Goal: Task Accomplishment & Management: Use online tool/utility

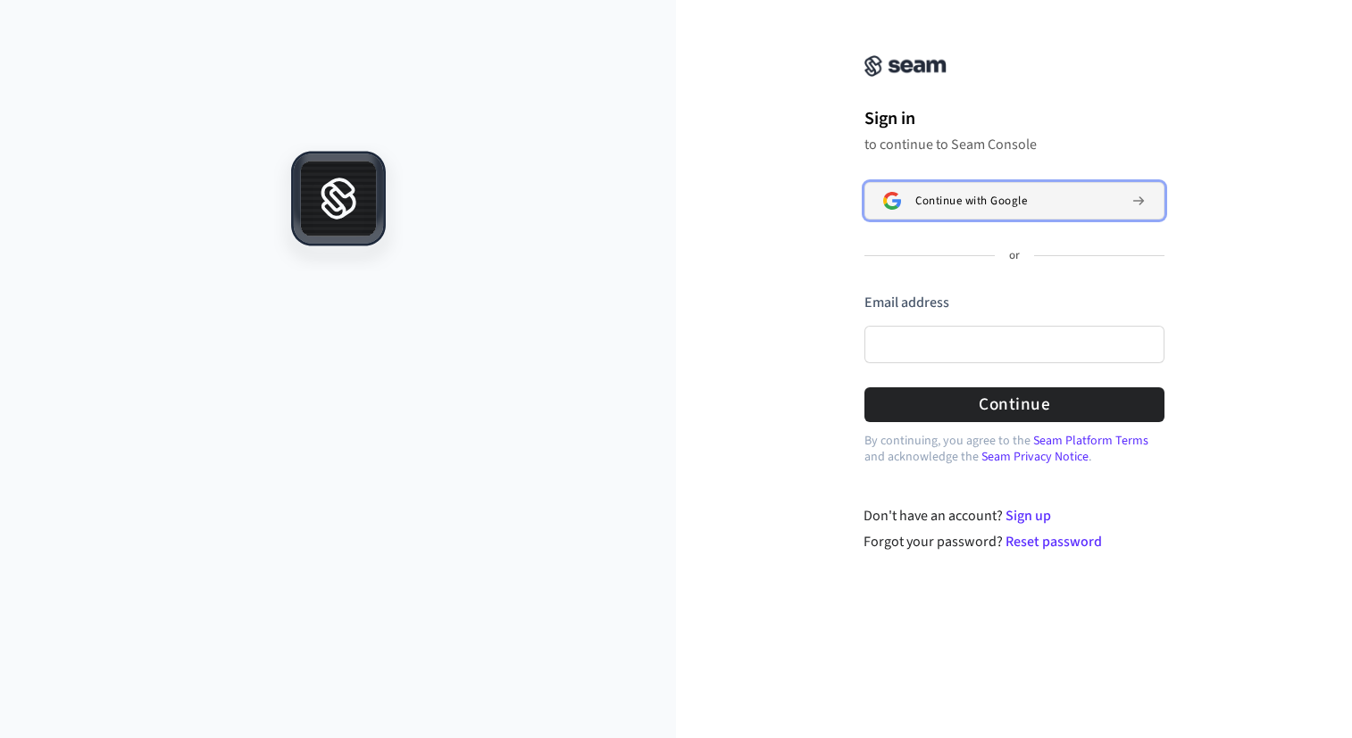
click at [902, 212] on button "Continue with Google" at bounding box center [1014, 201] width 300 height 38
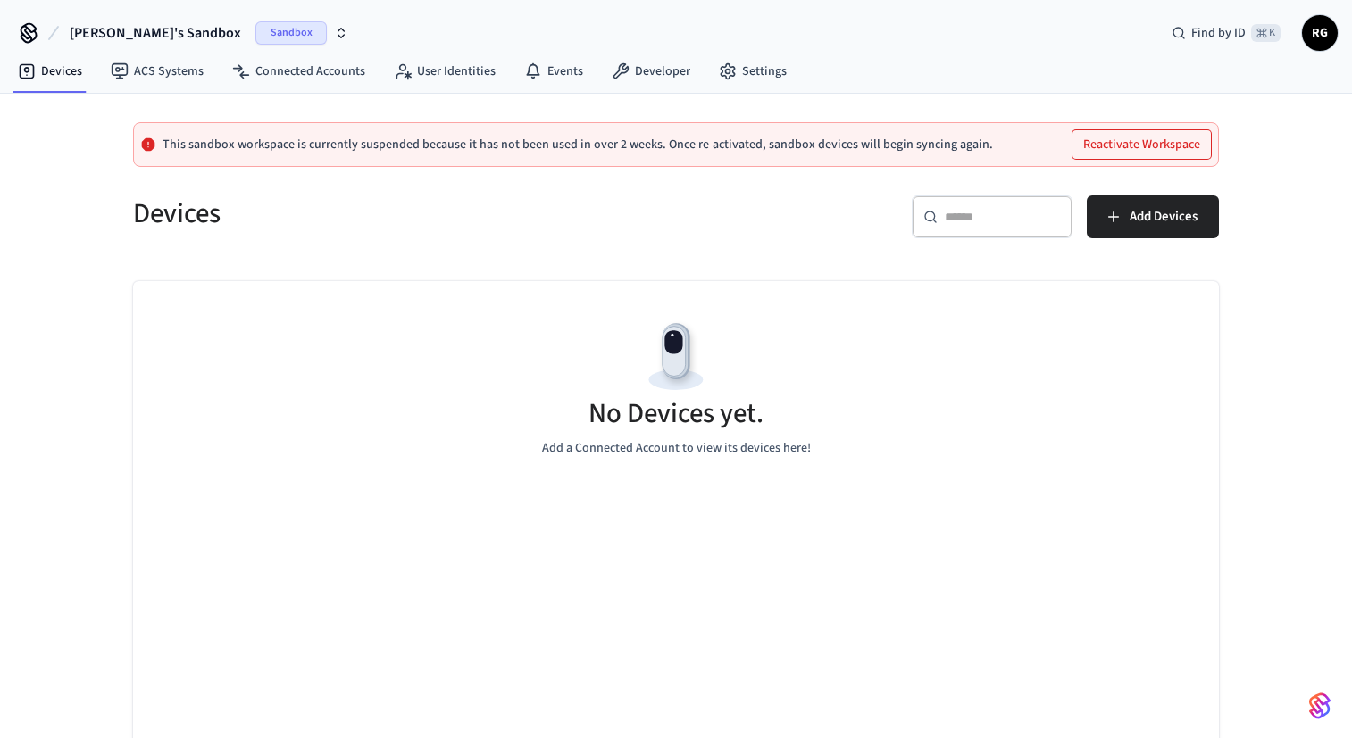
click at [1100, 146] on button "Reactivate Workspace" at bounding box center [1141, 144] width 138 height 29
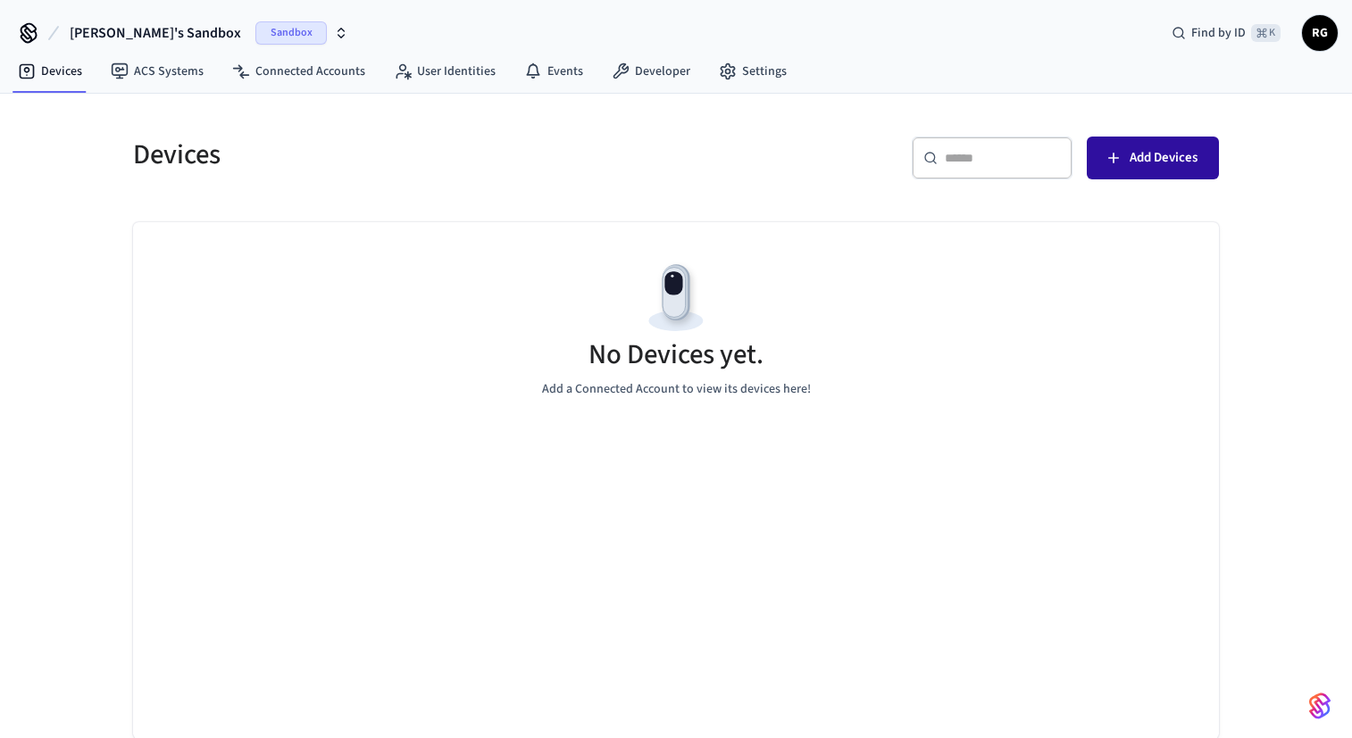
click at [1124, 156] on button "Add Devices" at bounding box center [1153, 158] width 132 height 43
click at [255, 29] on span "Sandbox" at bounding box center [290, 32] width 71 height 23
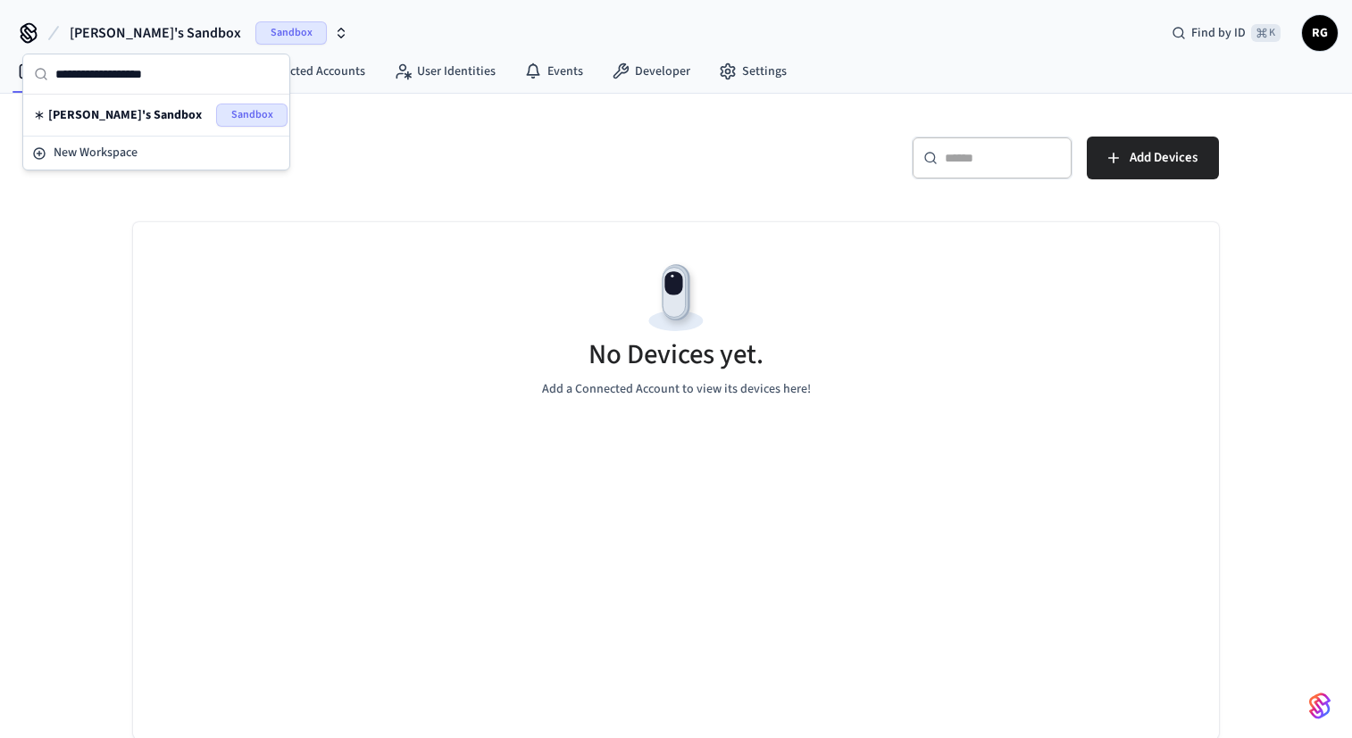
click at [391, 138] on h5 "Devices" at bounding box center [399, 155] width 532 height 37
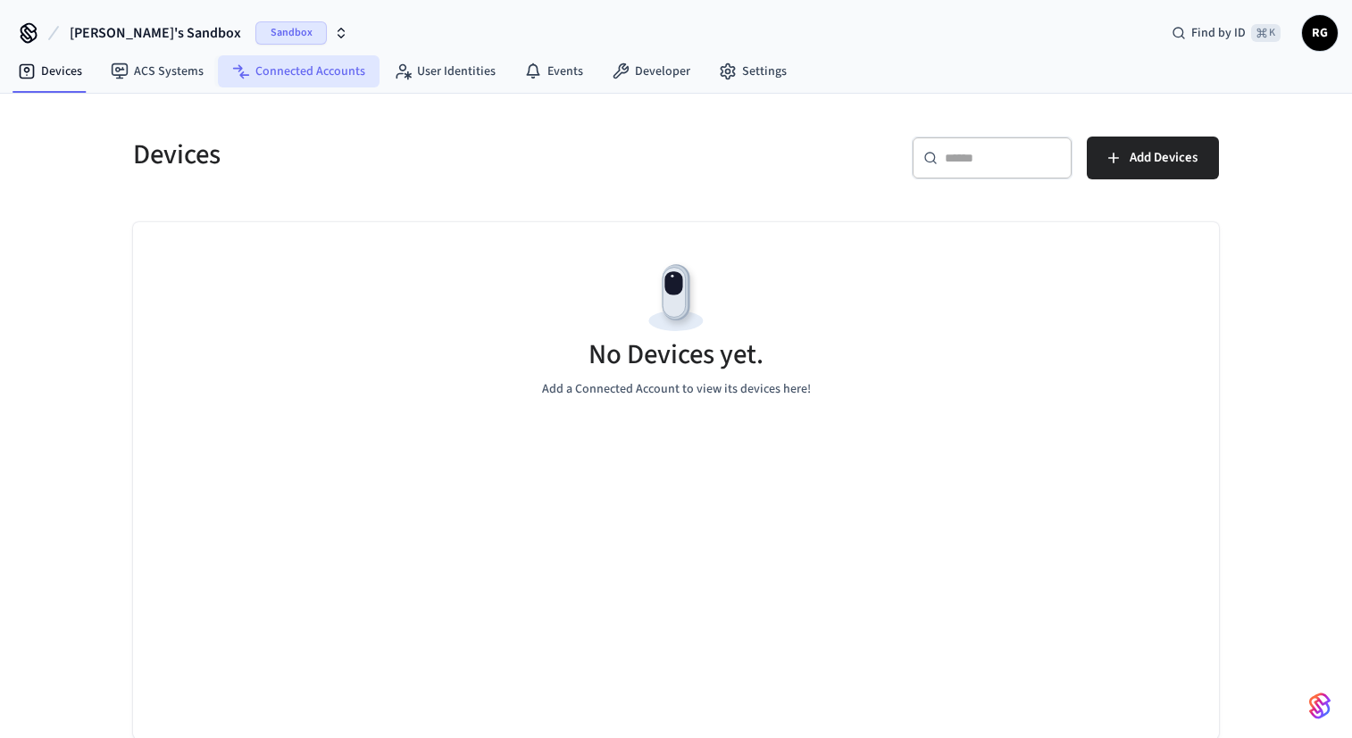
click at [253, 71] on link "Connected Accounts" at bounding box center [299, 71] width 162 height 32
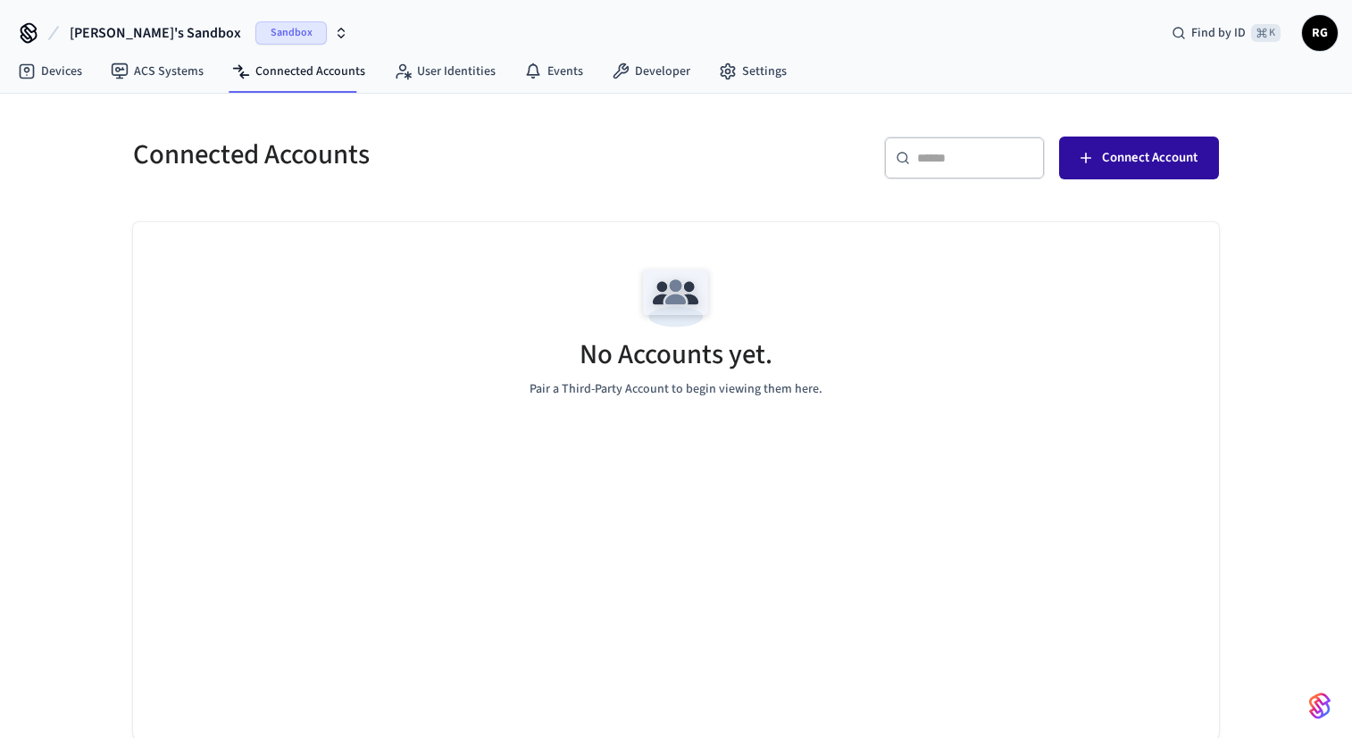
click at [1086, 169] on button "Connect Account" at bounding box center [1139, 158] width 160 height 43
click at [1130, 171] on button "Connect Account" at bounding box center [1139, 158] width 160 height 43
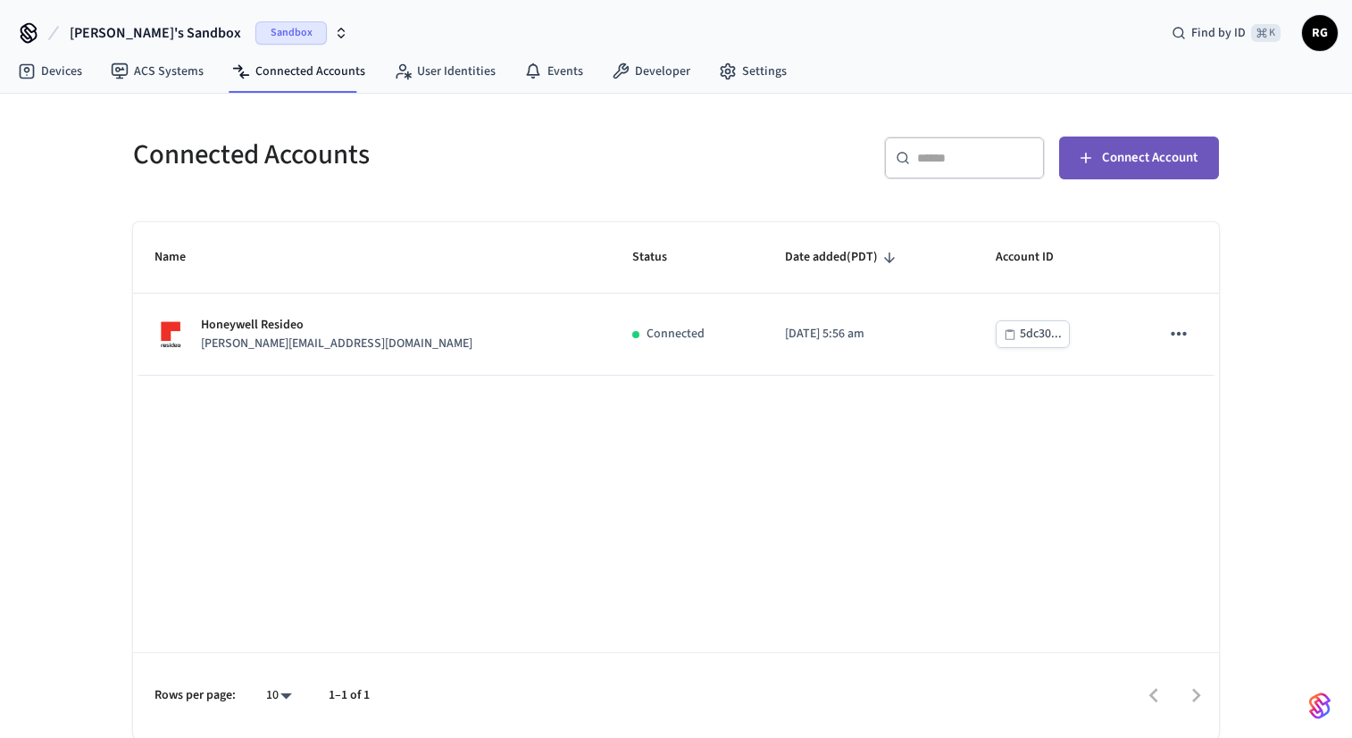
click at [1124, 153] on span "Connect Account" at bounding box center [1150, 157] width 96 height 23
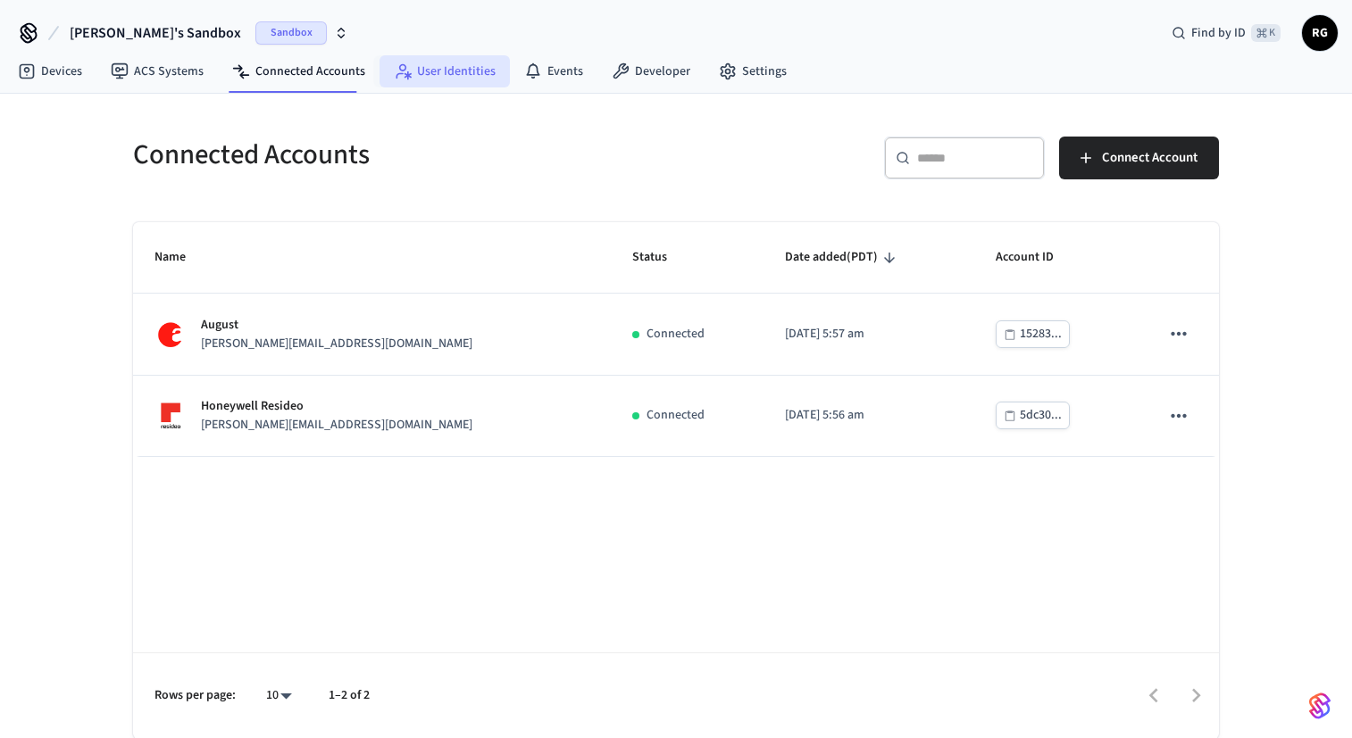
click at [434, 76] on link "User Identities" at bounding box center [444, 71] width 130 height 32
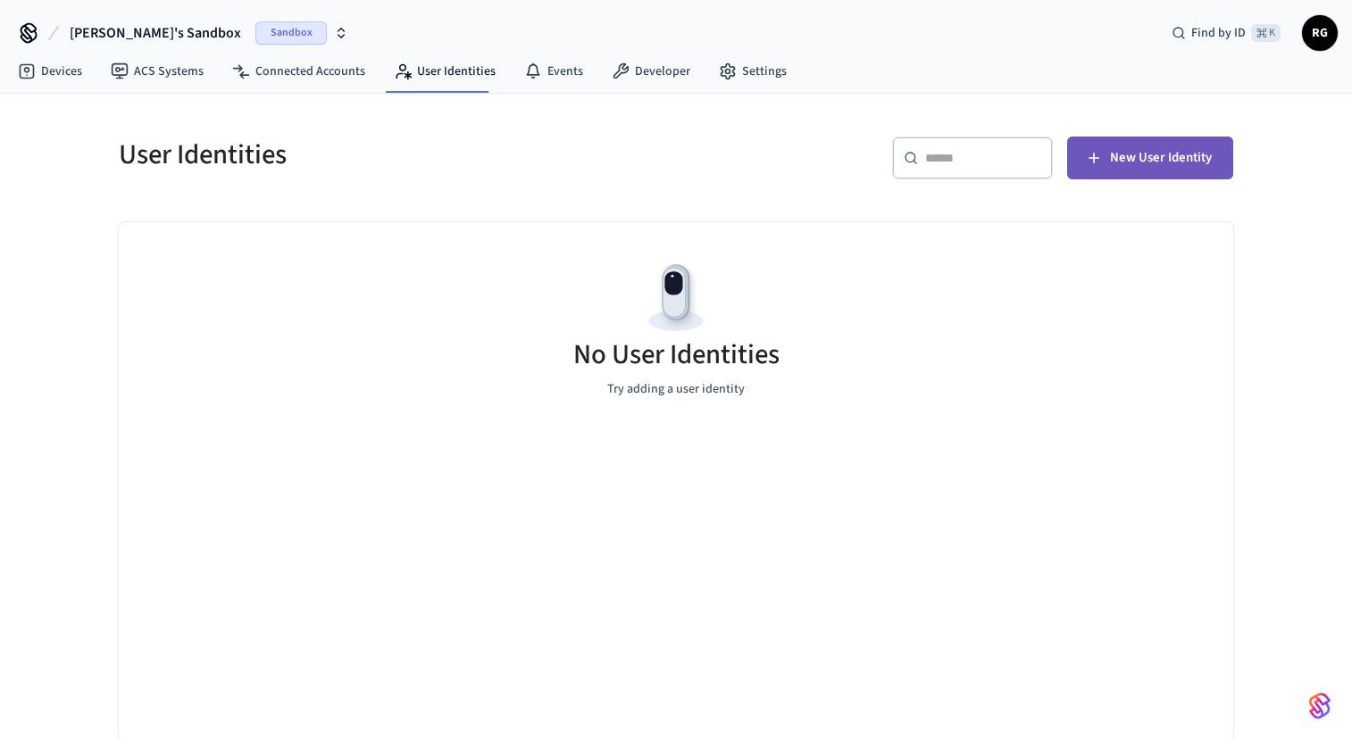
click at [1118, 150] on span "New User Identity" at bounding box center [1161, 157] width 102 height 23
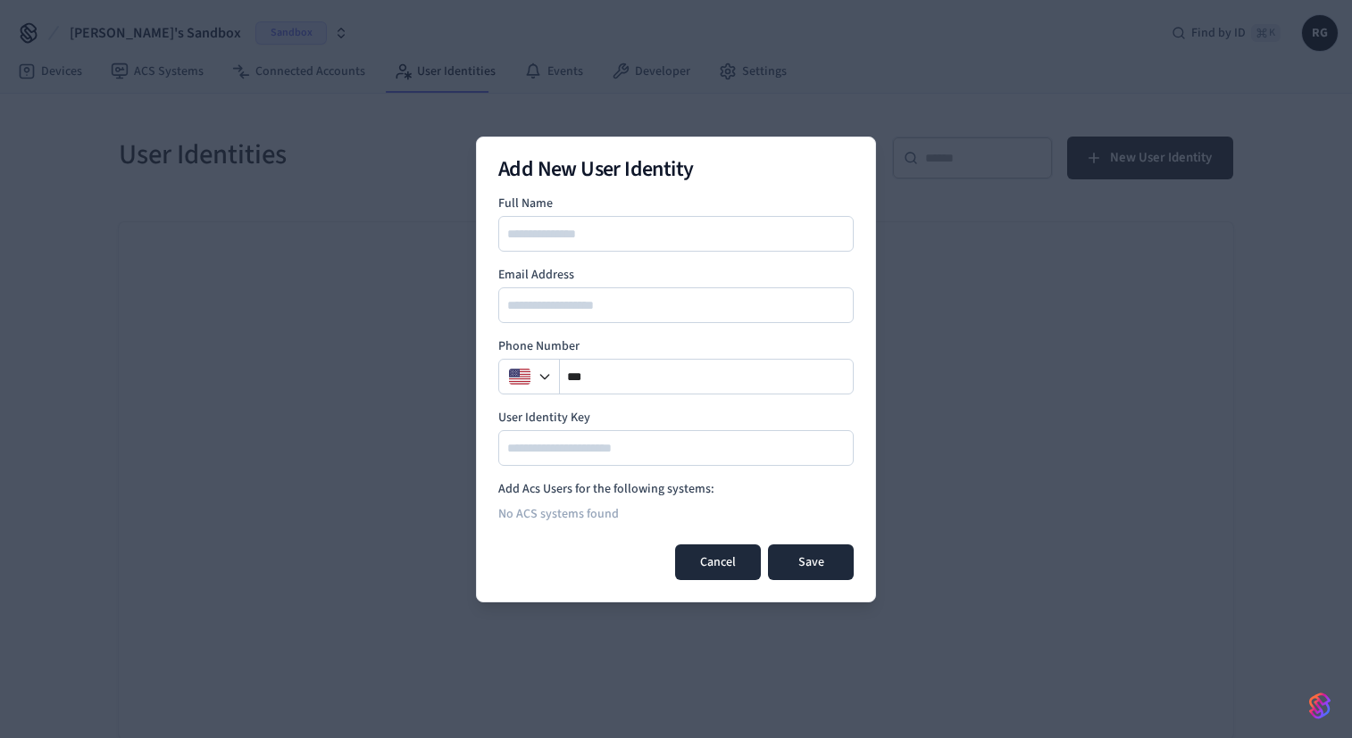
click at [709, 563] on button "Cancel" at bounding box center [718, 563] width 86 height 36
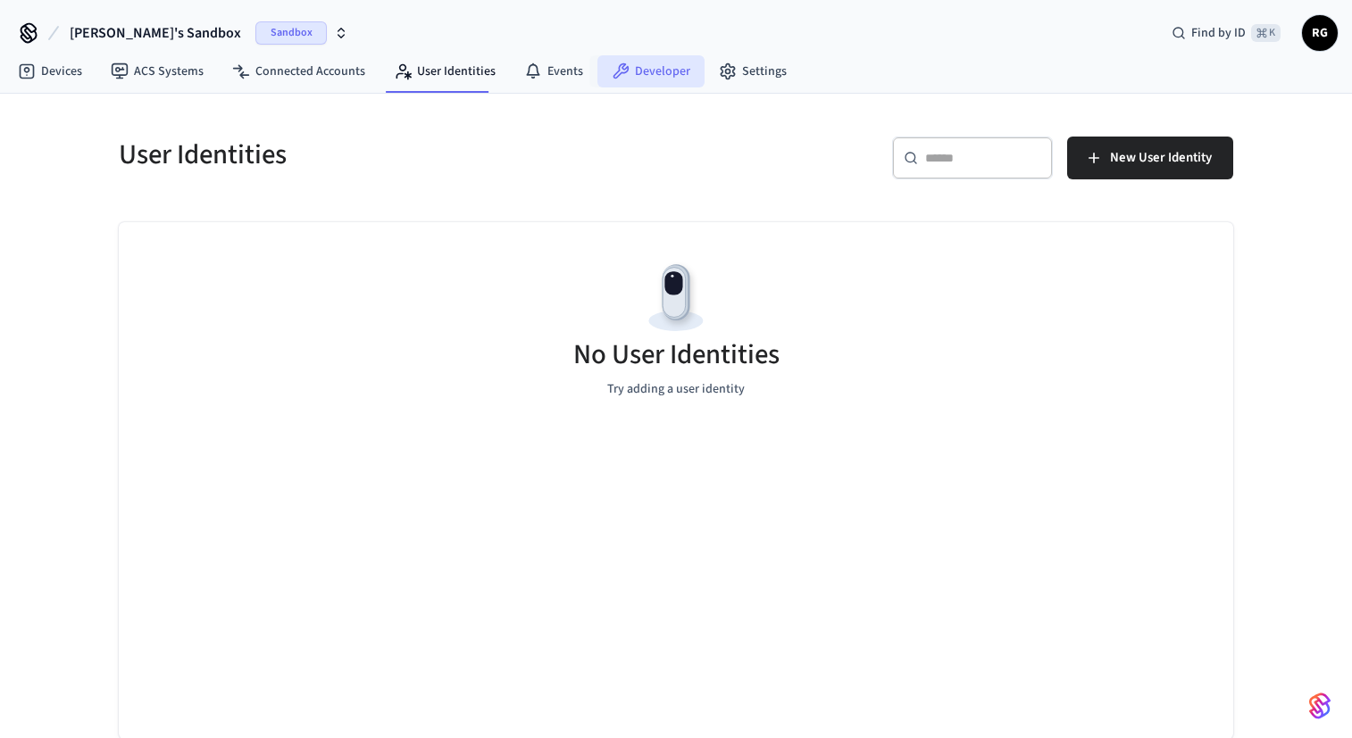
click at [633, 67] on link "Developer" at bounding box center [650, 71] width 107 height 32
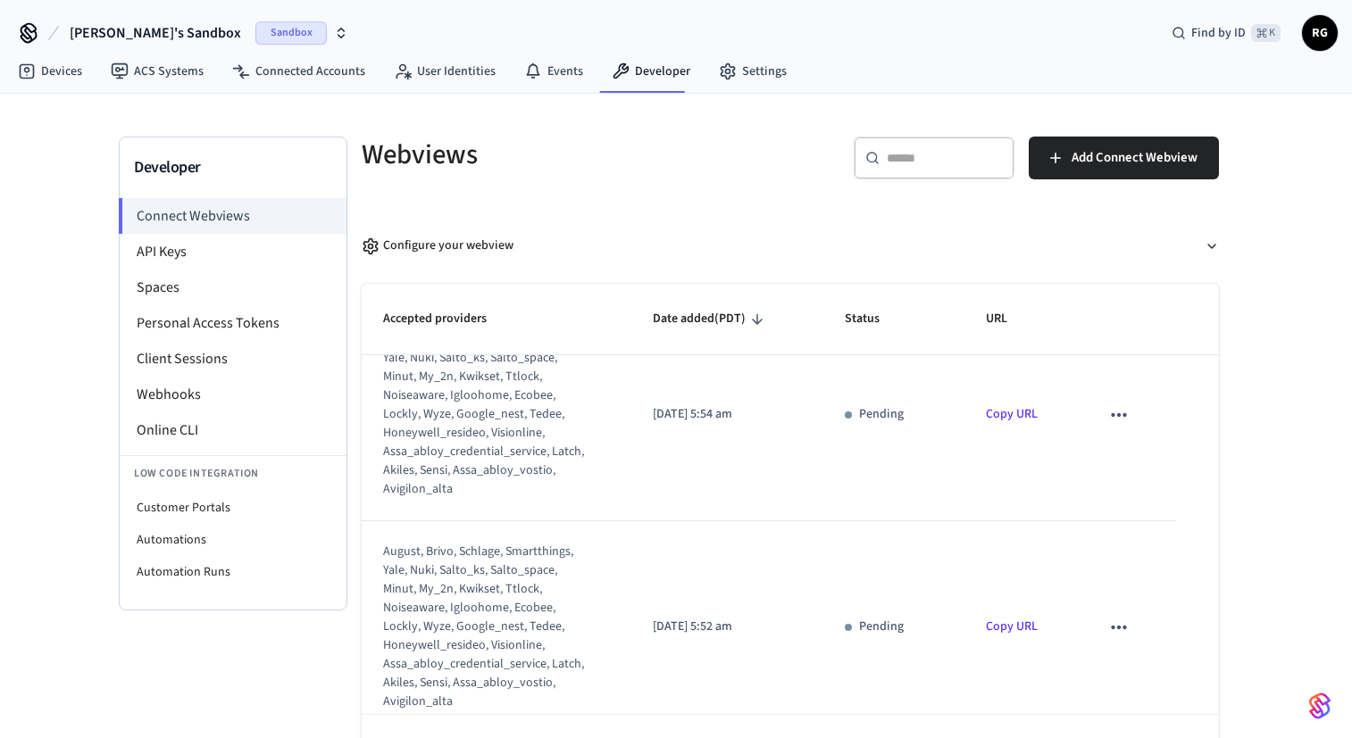
scroll to position [15, 0]
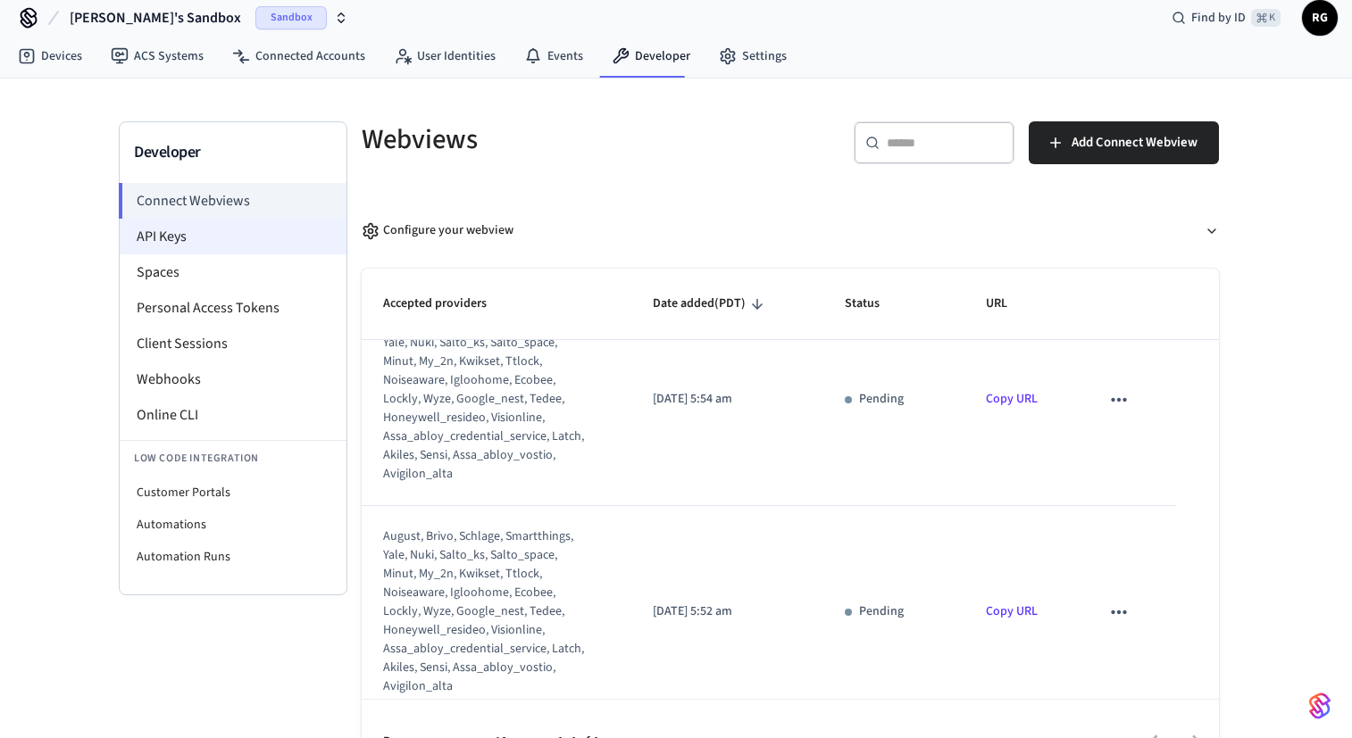
click at [207, 239] on li "API Keys" at bounding box center [233, 237] width 227 height 36
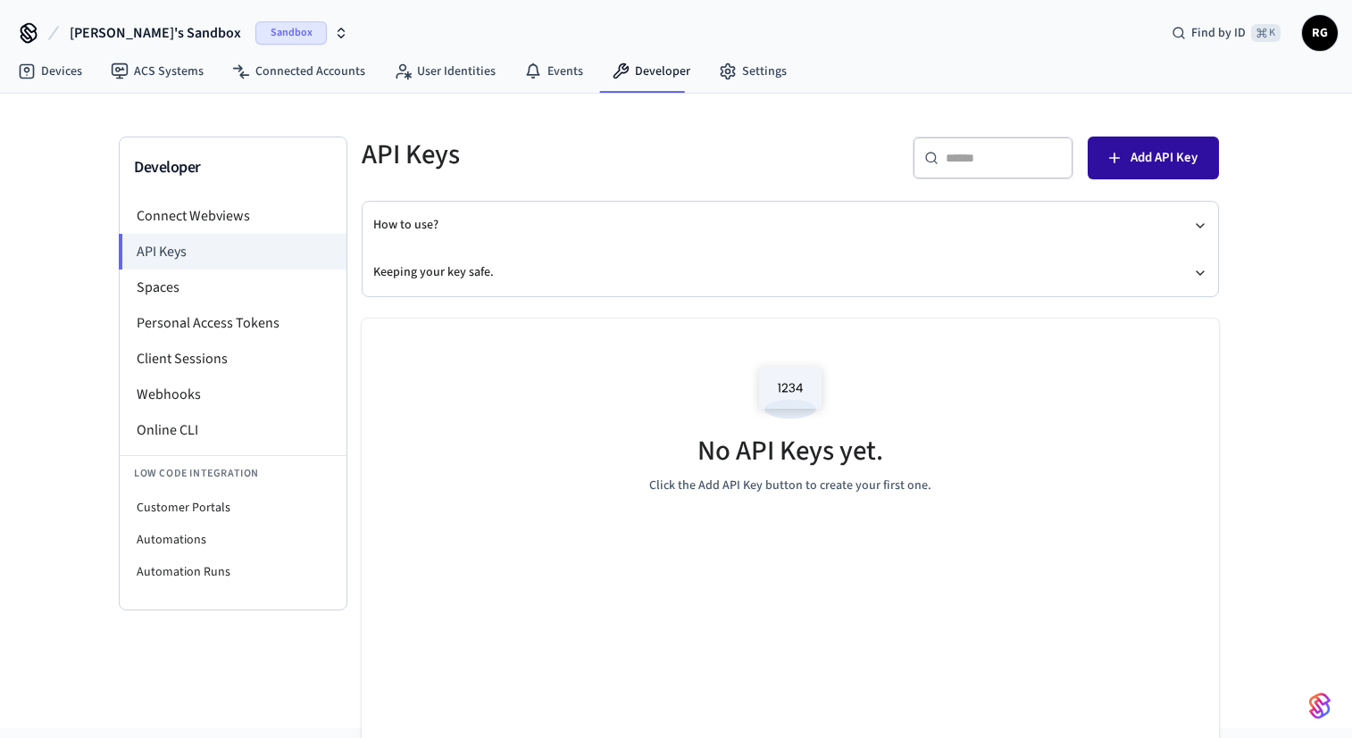
click at [1106, 173] on button "Add API Key" at bounding box center [1153, 158] width 131 height 43
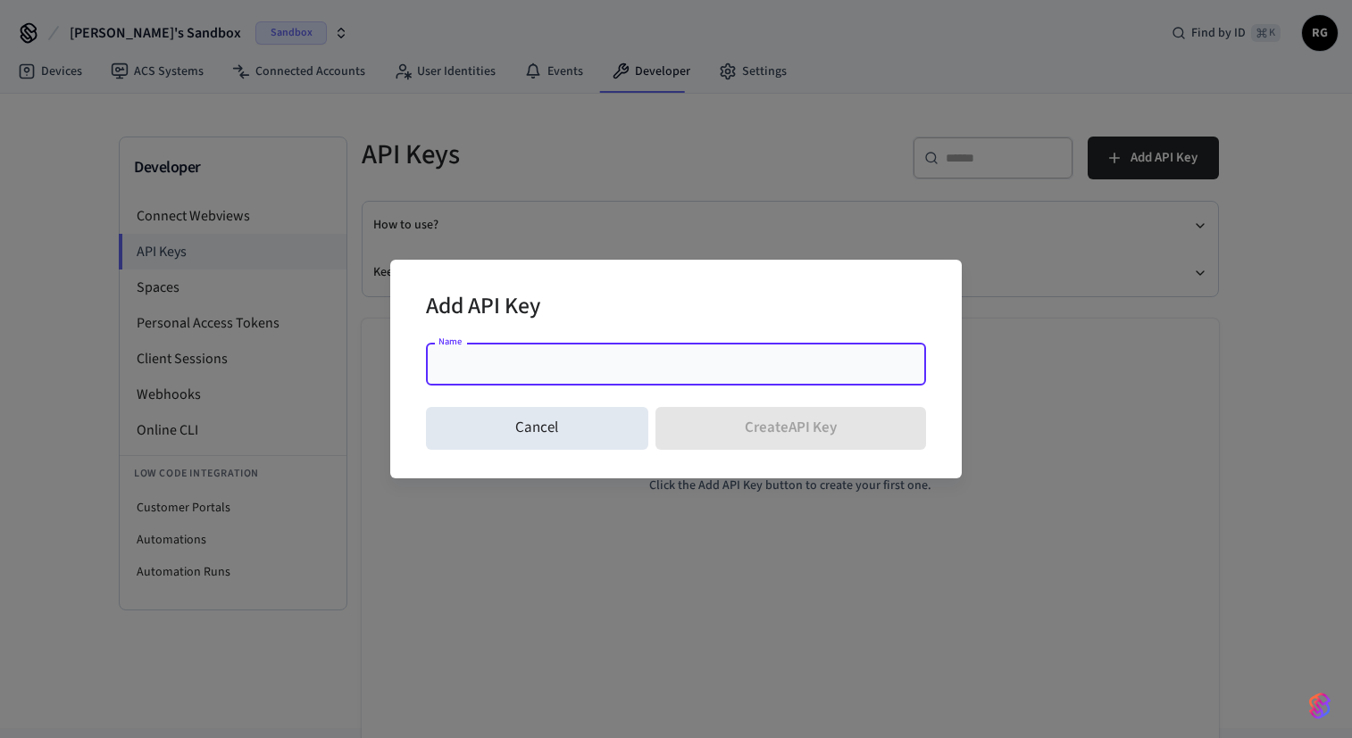
click at [574, 365] on input "Name" at bounding box center [676, 364] width 479 height 18
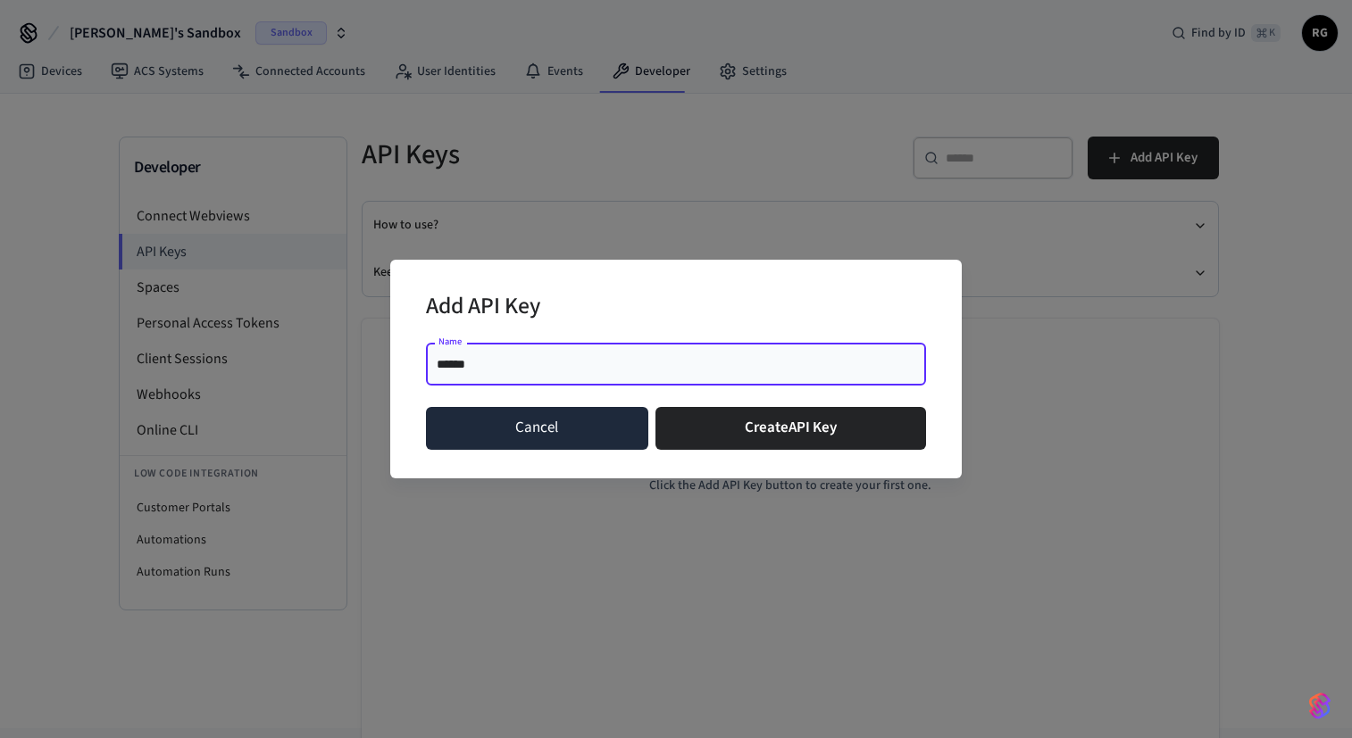
type input "**********"
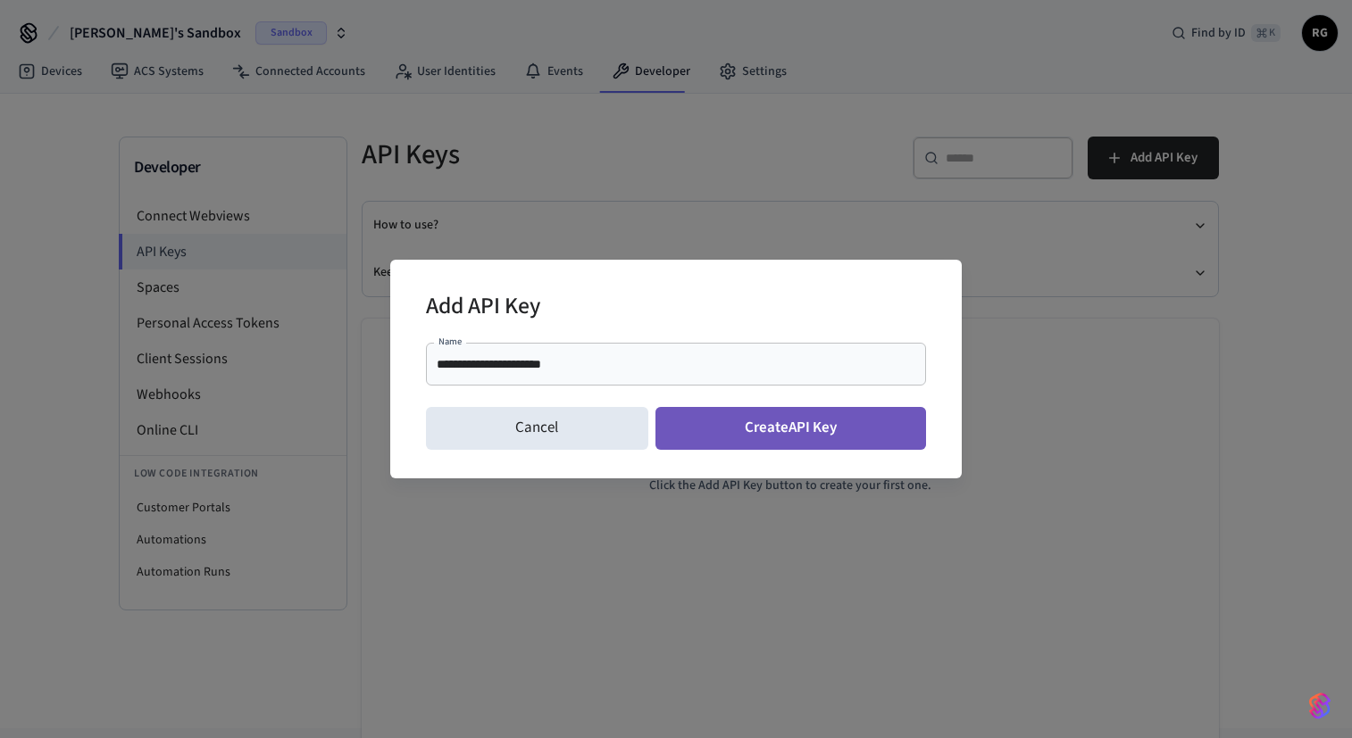
click at [739, 429] on button "Create API Key" at bounding box center [790, 428] width 271 height 43
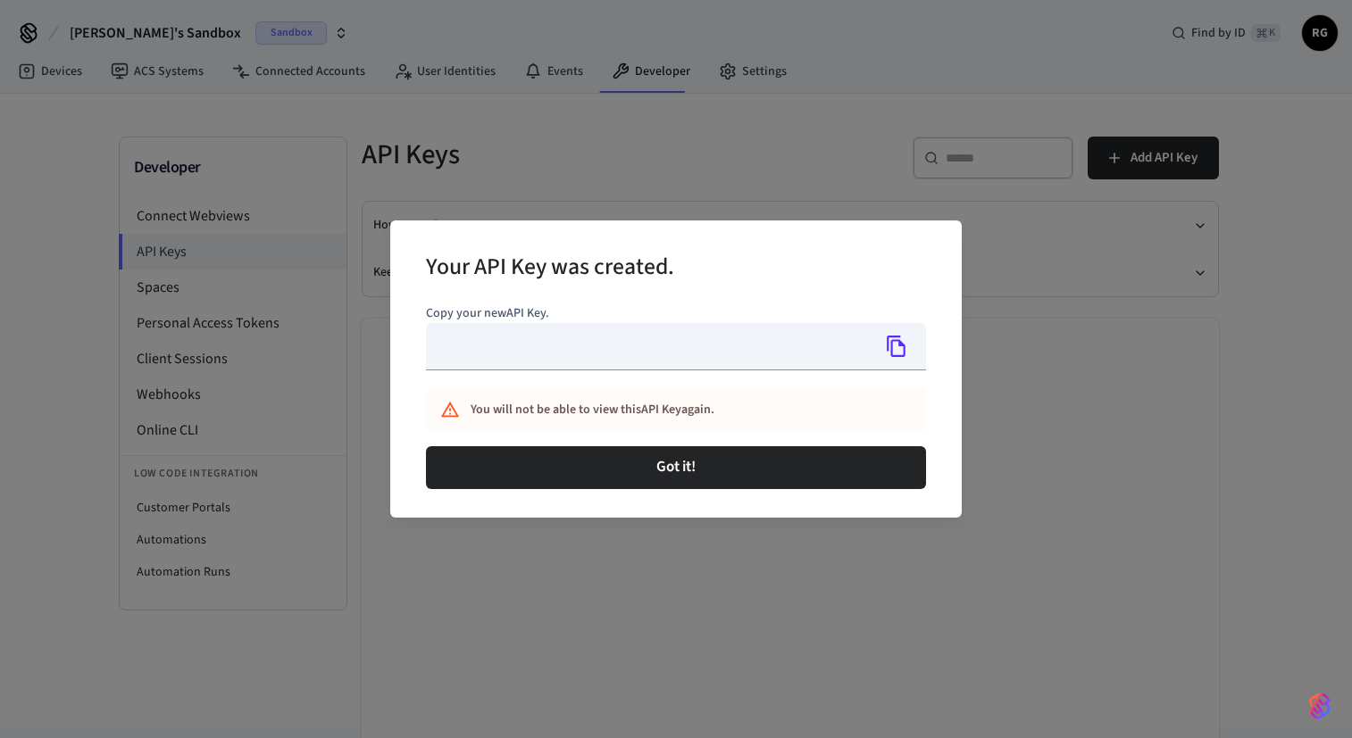
type input "**********"
click at [900, 351] on icon "Copy" at bounding box center [896, 346] width 23 height 23
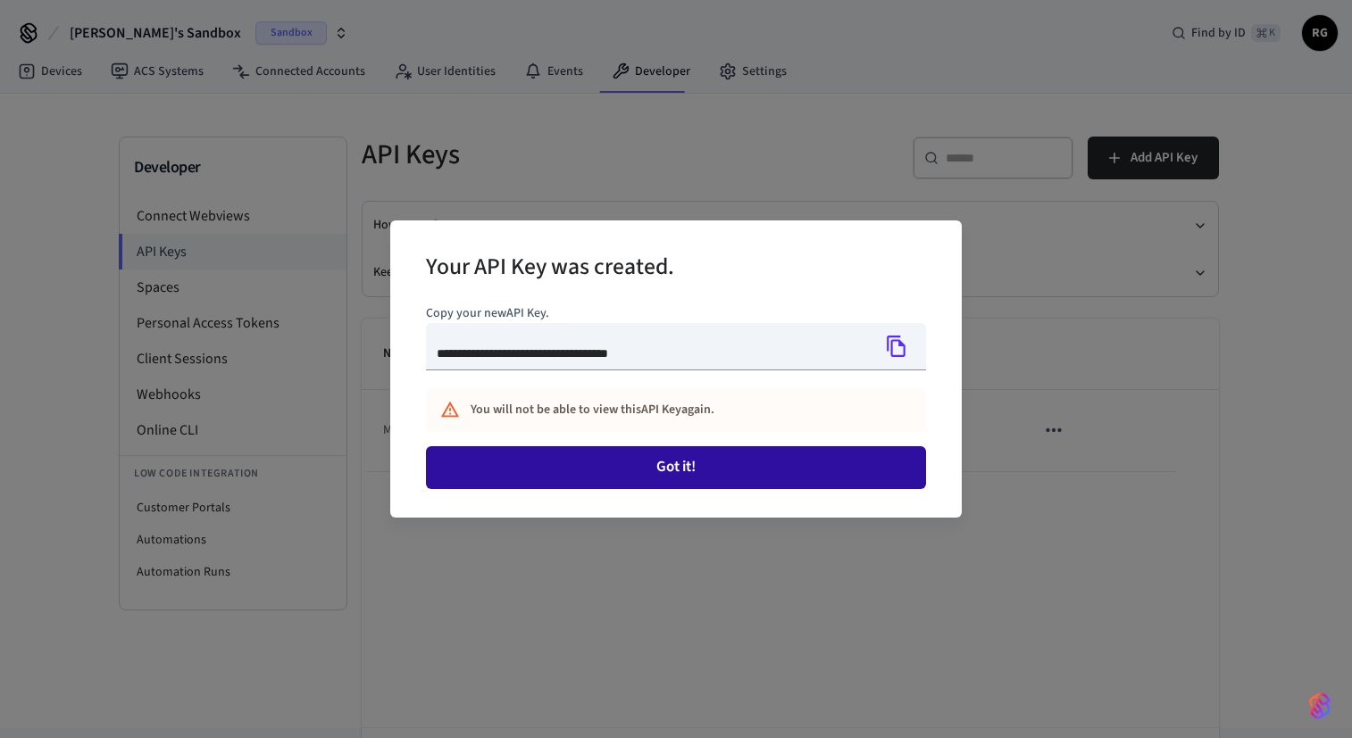
click at [654, 460] on button "Got it!" at bounding box center [676, 467] width 500 height 43
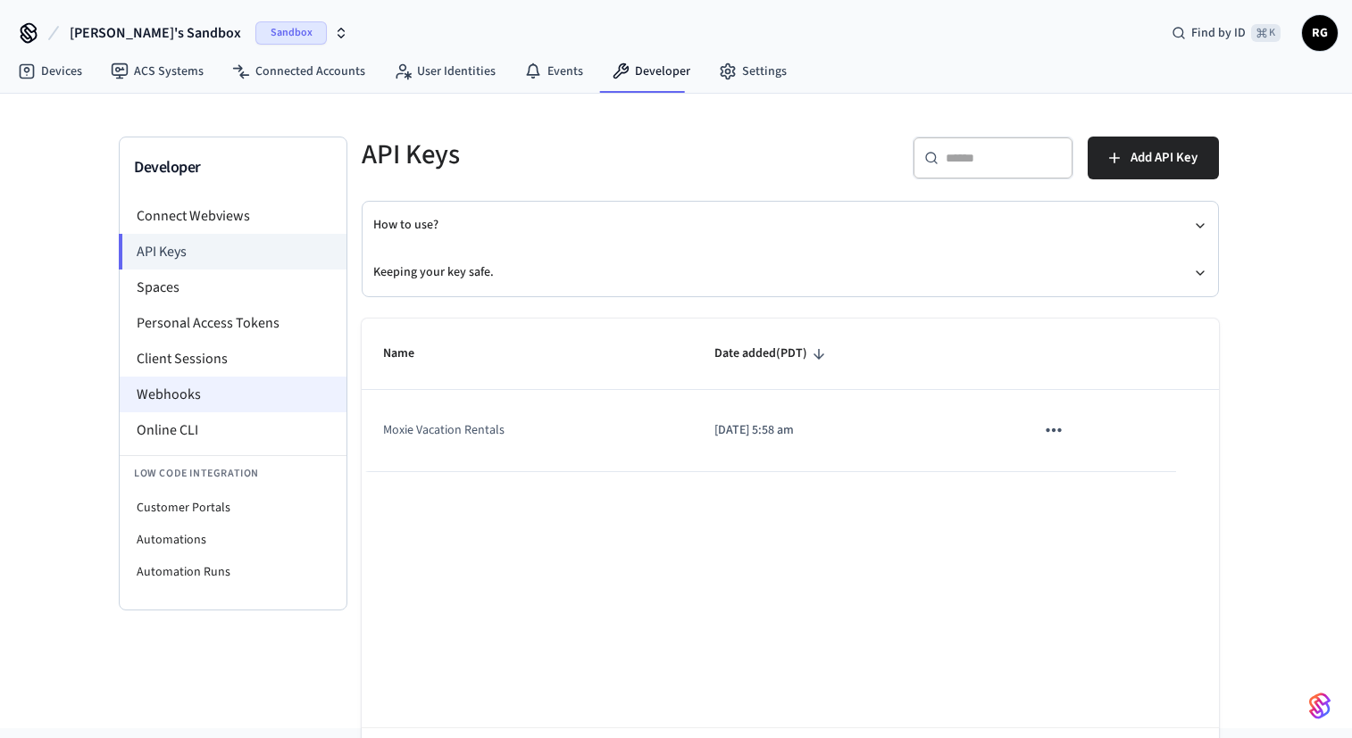
click at [183, 383] on li "Webhooks" at bounding box center [233, 395] width 227 height 36
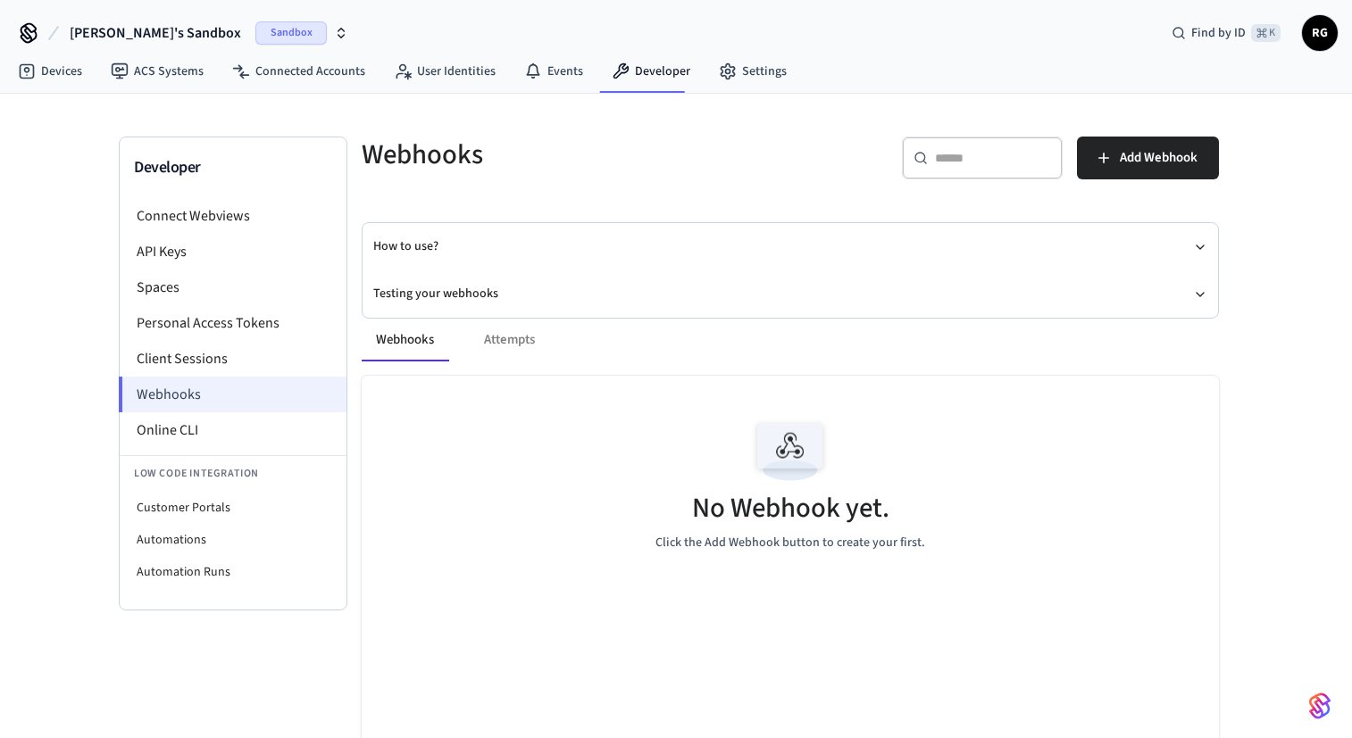
click at [153, 402] on li "Webhooks" at bounding box center [233, 395] width 228 height 36
click at [1151, 162] on span "Add Webhook" at bounding box center [1159, 157] width 78 height 23
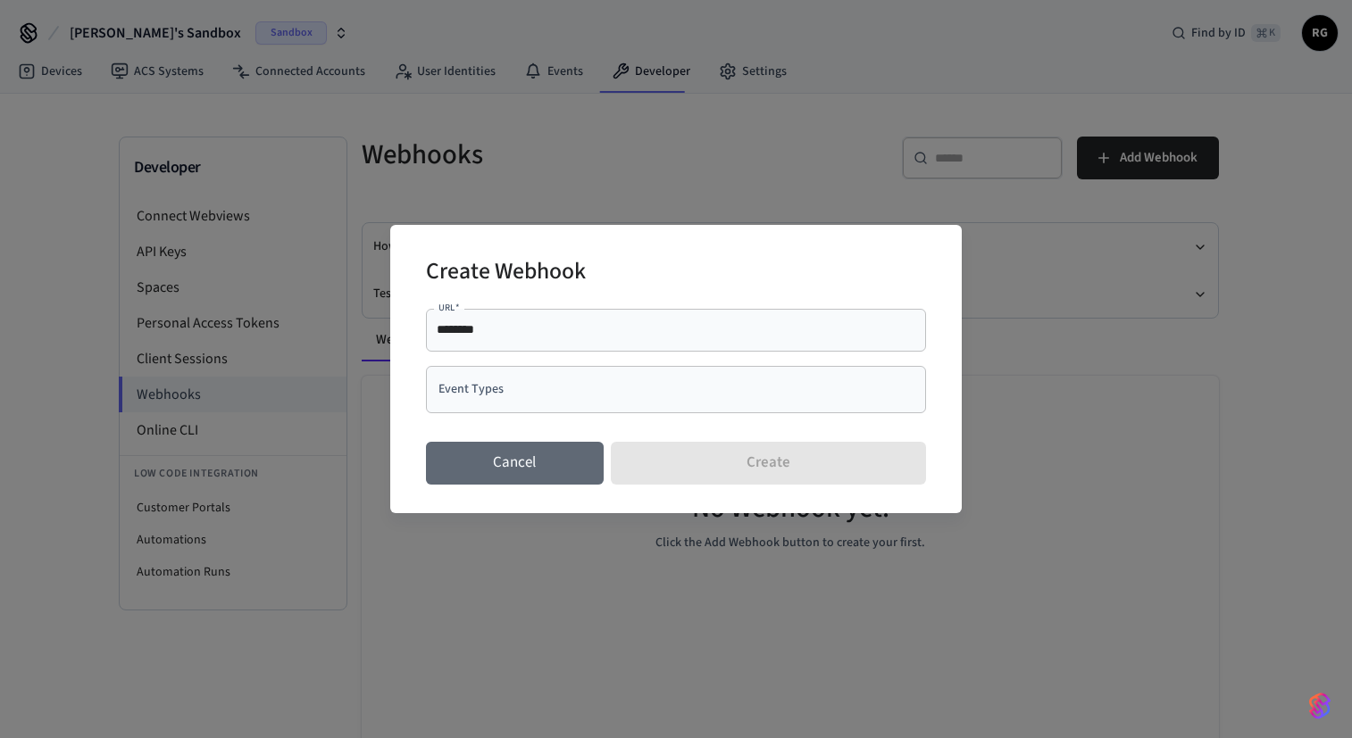
click at [535, 449] on button "Cancel" at bounding box center [515, 463] width 178 height 43
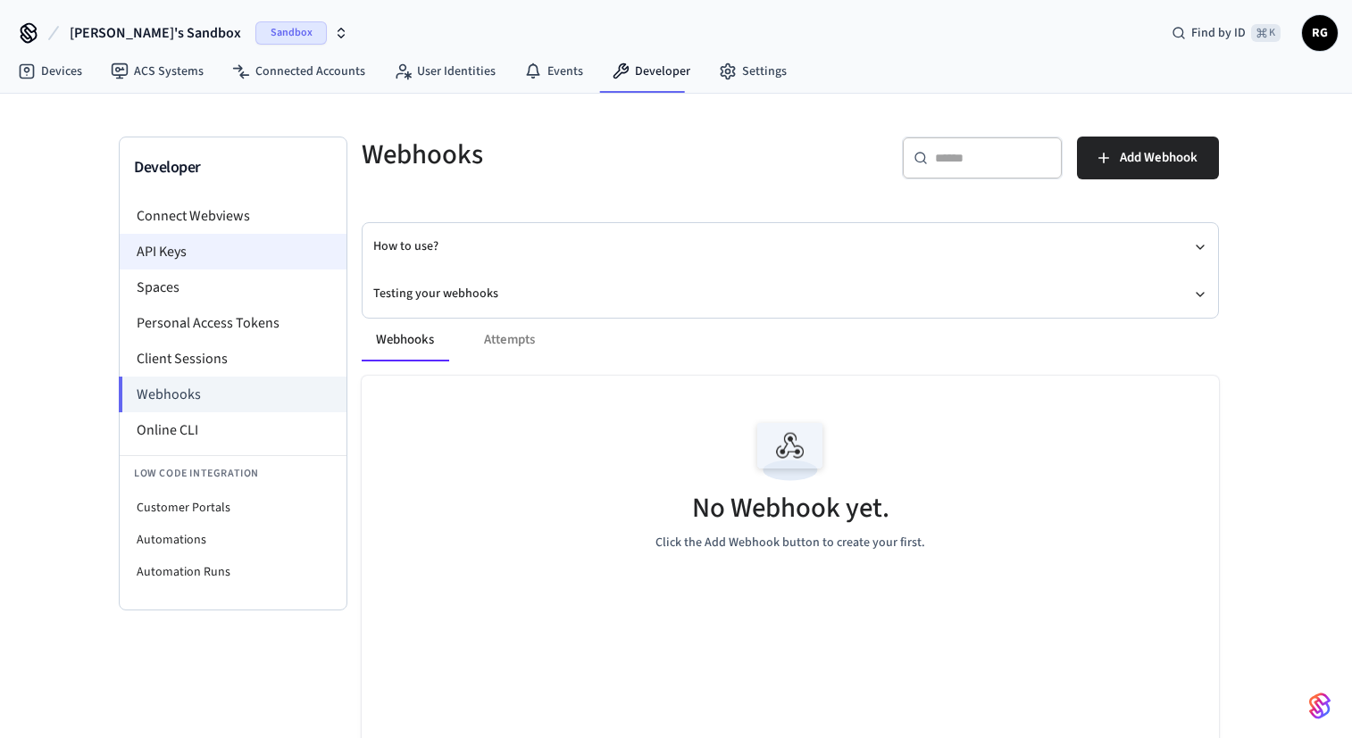
click at [162, 250] on li "API Keys" at bounding box center [233, 252] width 227 height 36
